Goal: Task Accomplishment & Management: Use online tool/utility

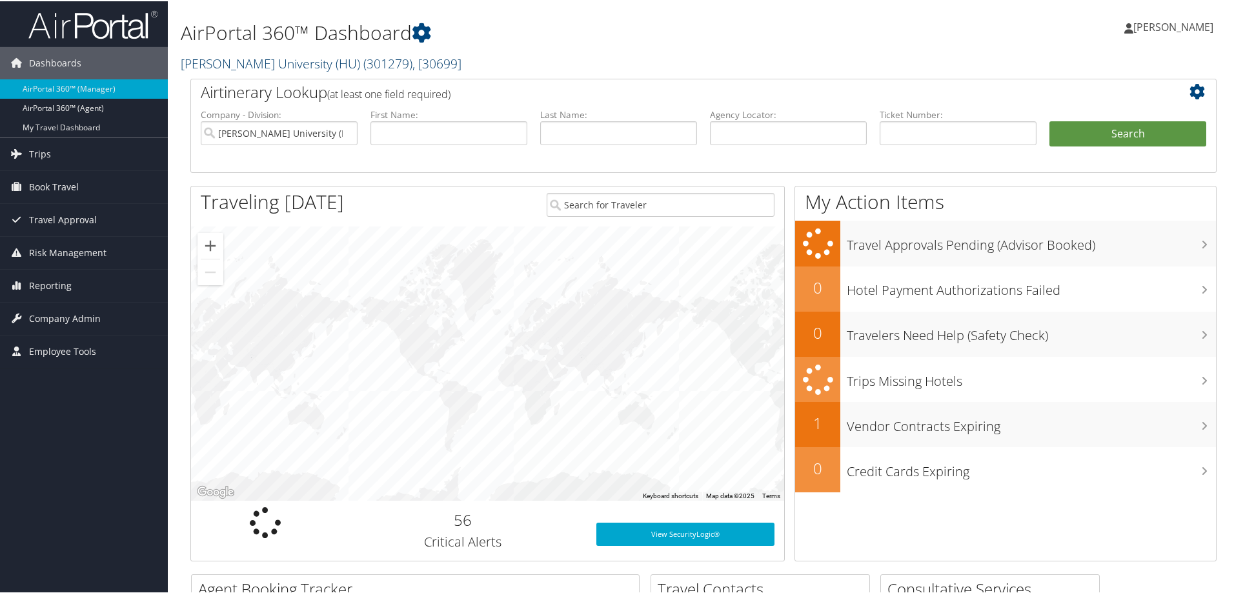
click at [208, 66] on link "[PERSON_NAME] University (HU) ( 301279 ) , [ 30699 ]" at bounding box center [321, 62] width 281 height 17
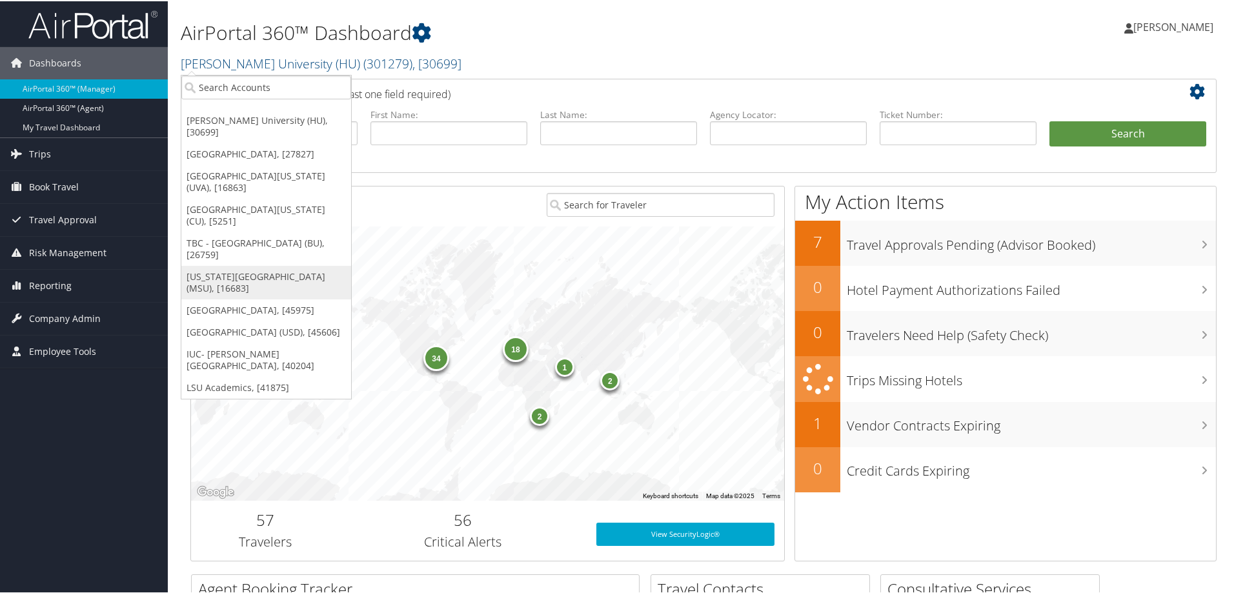
click at [212, 265] on link "[US_STATE][GEOGRAPHIC_DATA] (MSU), [16683]" at bounding box center [266, 282] width 170 height 34
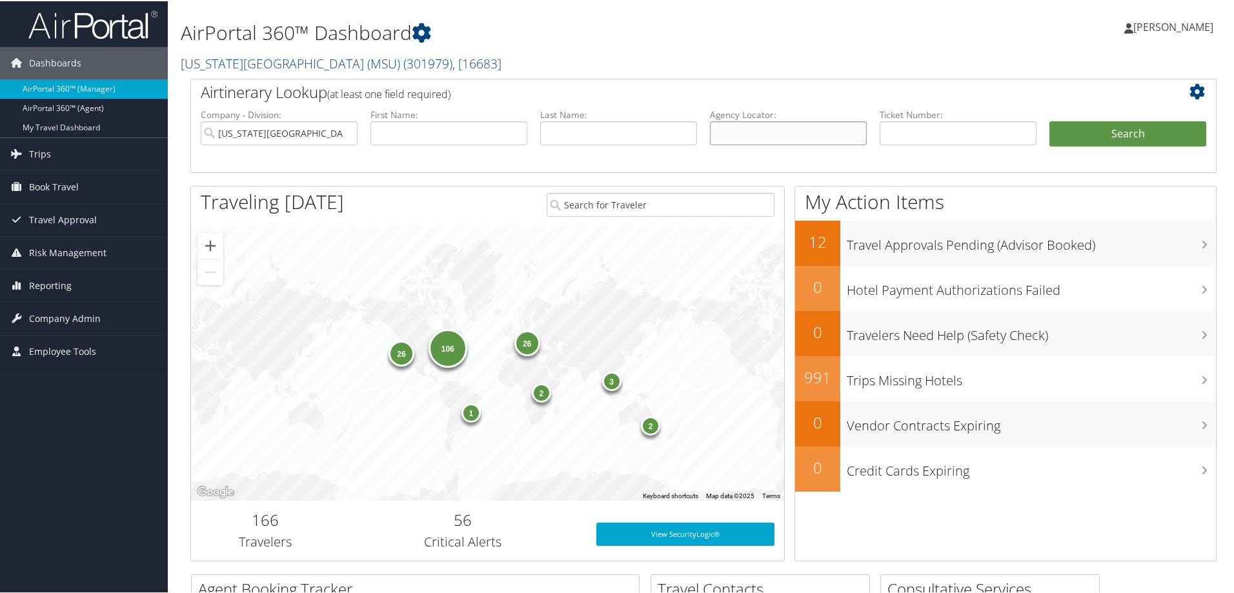
click at [735, 132] on input "text" at bounding box center [788, 132] width 157 height 24
type input "db91j1"
click at [1114, 134] on button "Search" at bounding box center [1127, 133] width 157 height 26
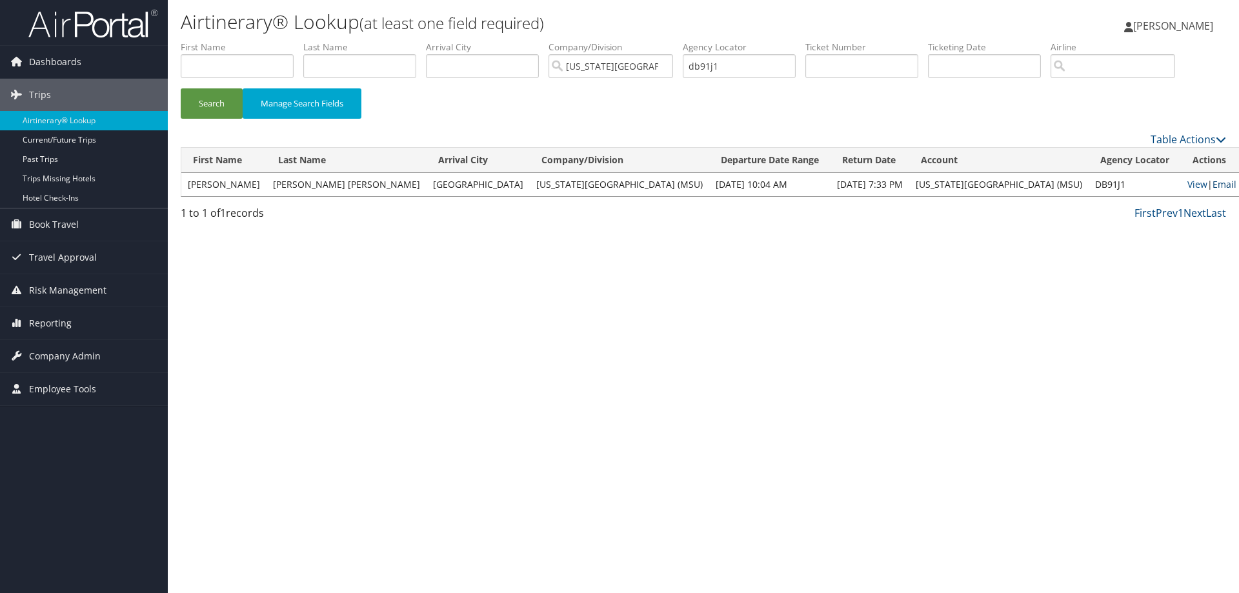
click at [1212, 186] on link "Email" at bounding box center [1224, 184] width 24 height 12
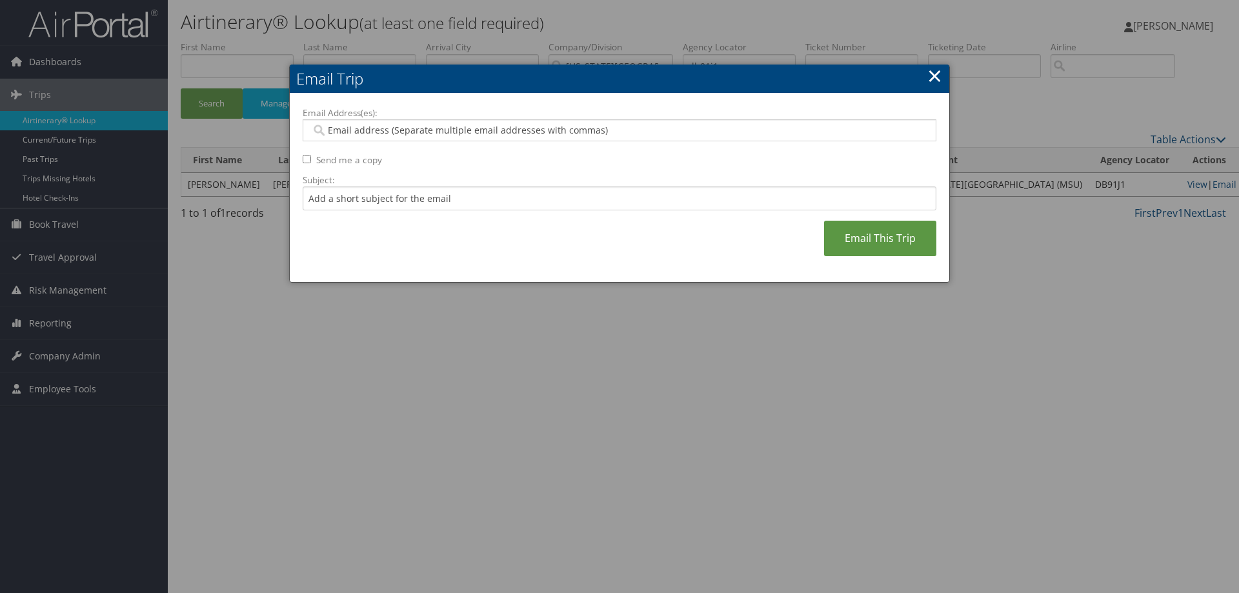
paste input "hubba153@msu.edu"
type input "hubba153@msu.edu"
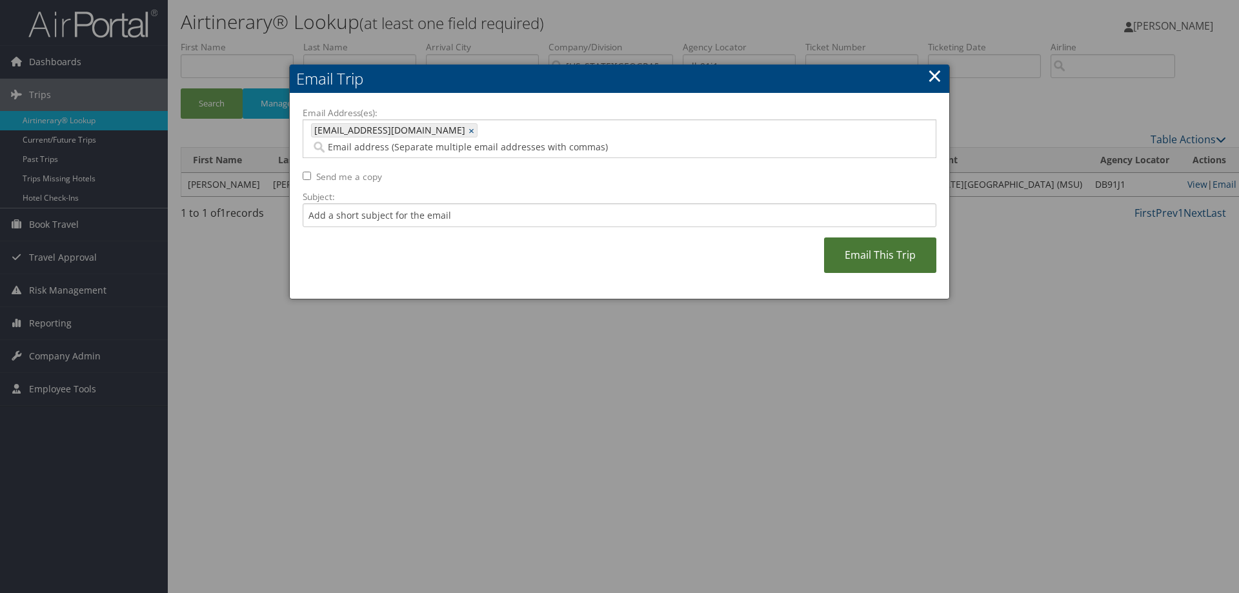
click at [879, 246] on link "Email This Trip" at bounding box center [880, 254] width 112 height 35
